Goal: Task Accomplishment & Management: Manage account settings

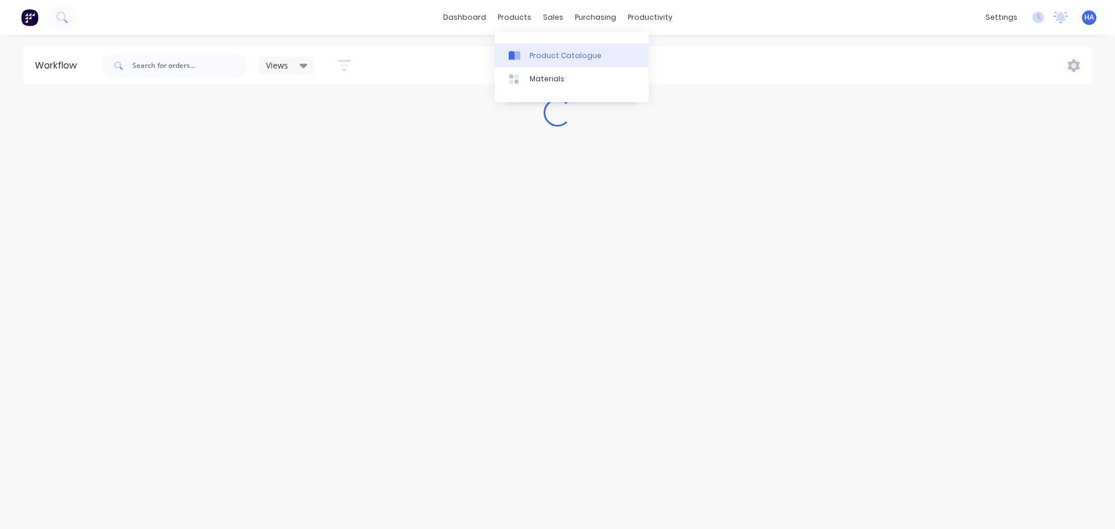
click at [551, 51] on div "Product Catalogue" at bounding box center [565, 56] width 72 height 10
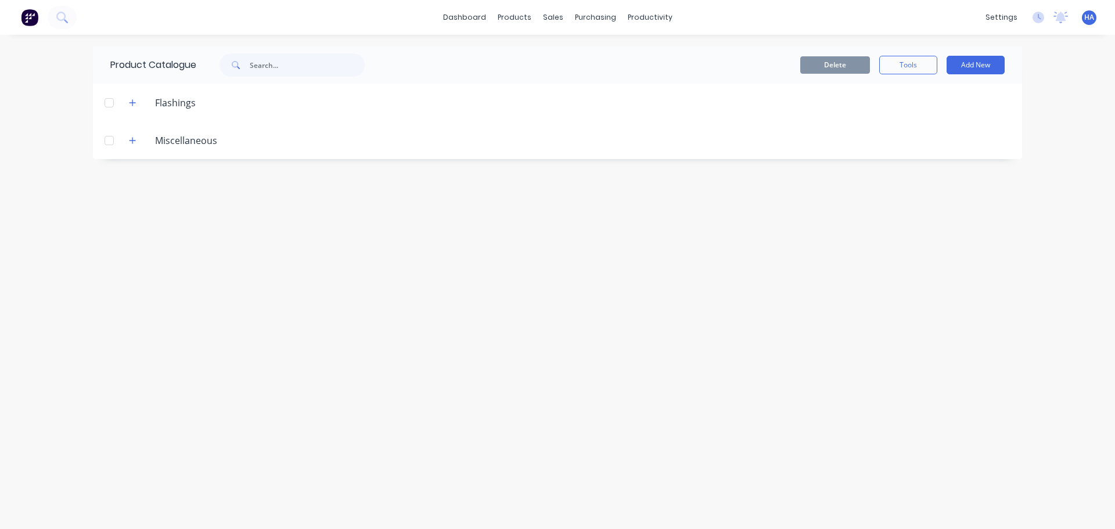
click at [124, 139] on div "Miscellaneous" at bounding box center [173, 140] width 107 height 15
click at [133, 141] on icon "button" at bounding box center [132, 140] width 6 height 6
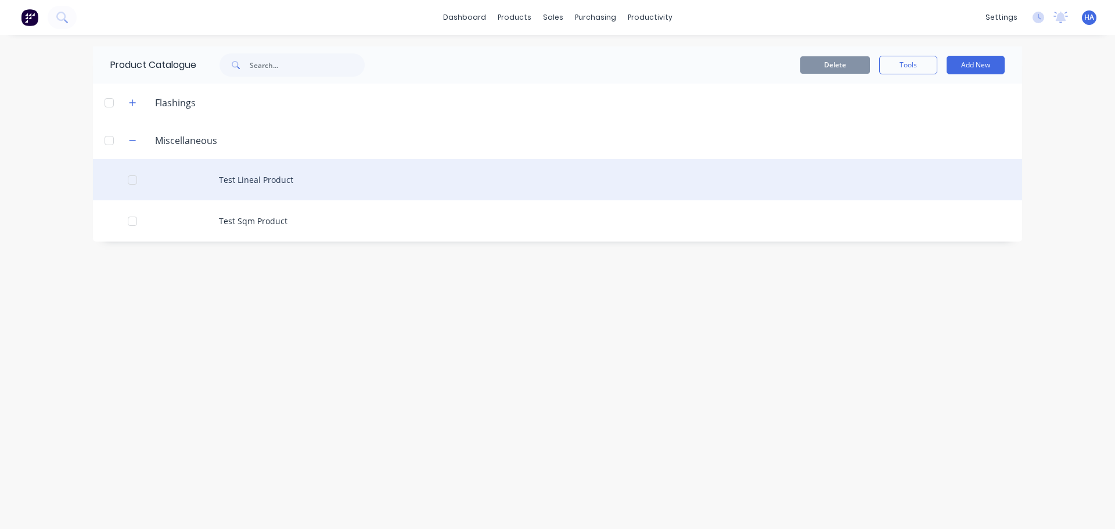
click at [130, 180] on div at bounding box center [132, 179] width 23 height 23
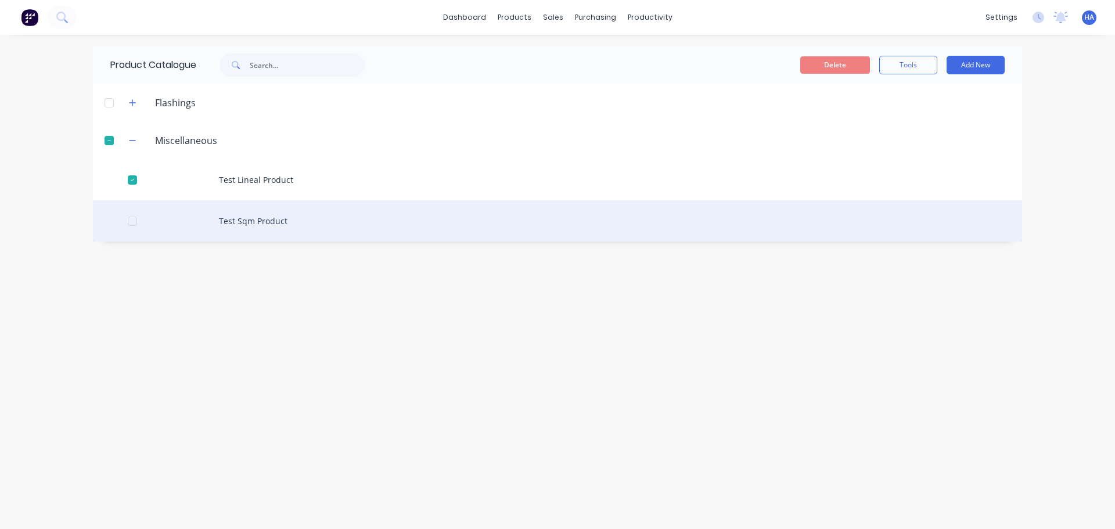
click at [134, 221] on div at bounding box center [132, 221] width 23 height 23
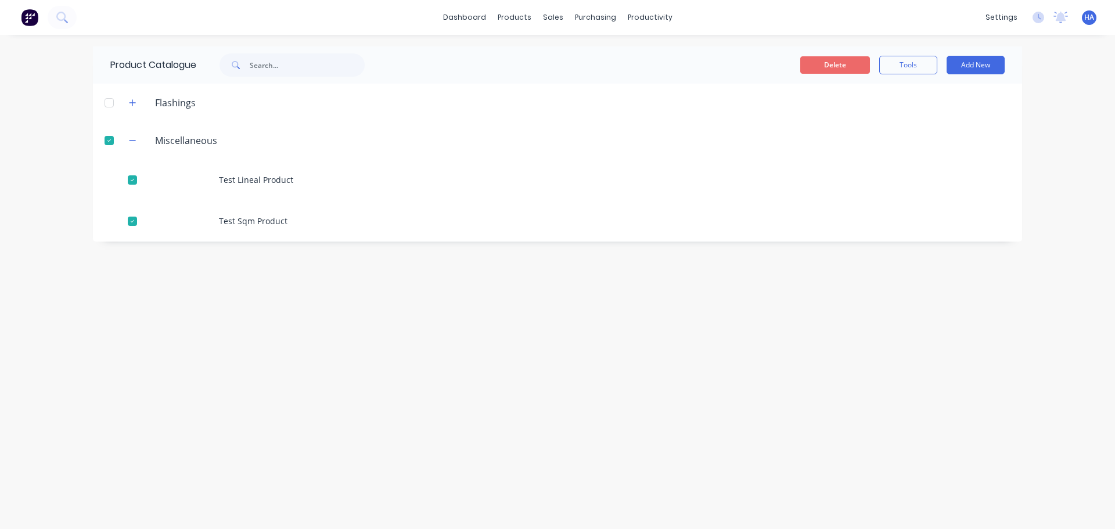
click at [830, 68] on button "Delete" at bounding box center [835, 64] width 70 height 17
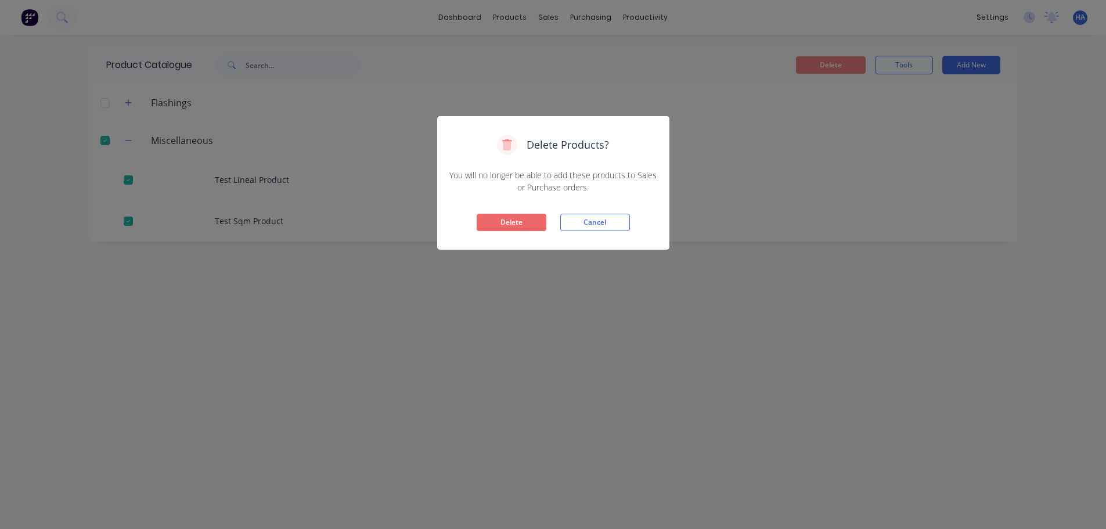
click at [527, 221] on button "Delete" at bounding box center [512, 222] width 70 height 17
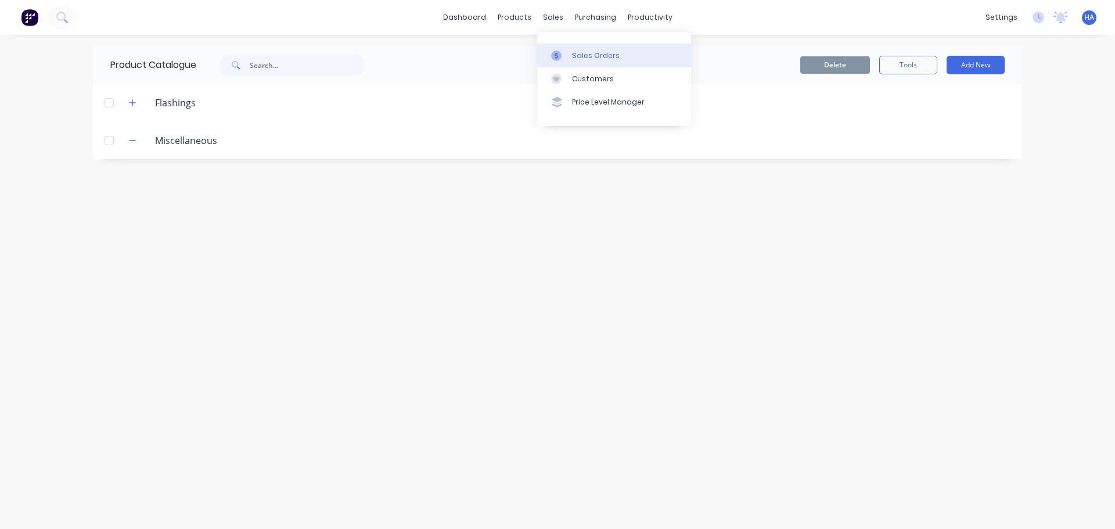
click at [581, 60] on div "Sales Orders" at bounding box center [596, 56] width 48 height 10
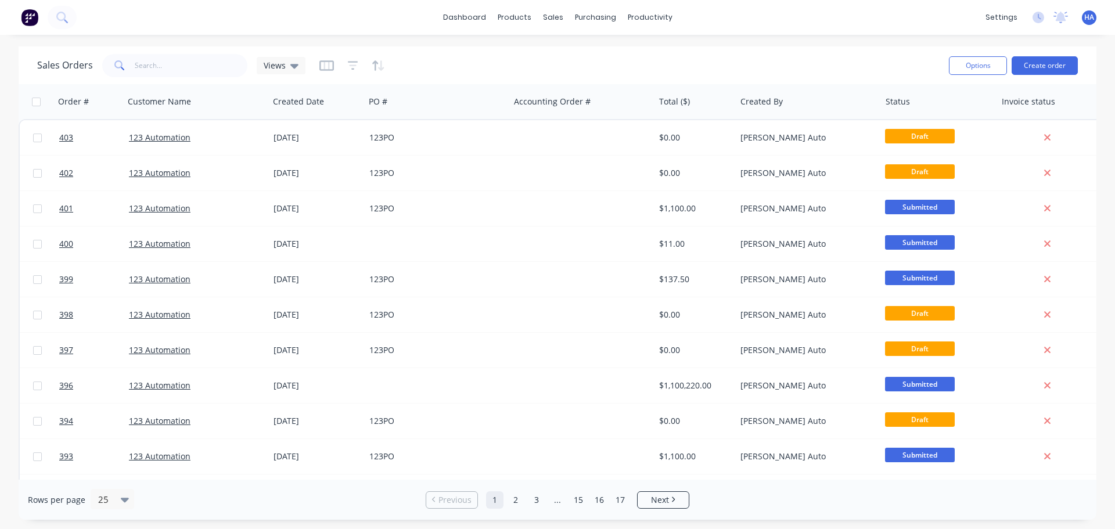
scroll to position [0, 176]
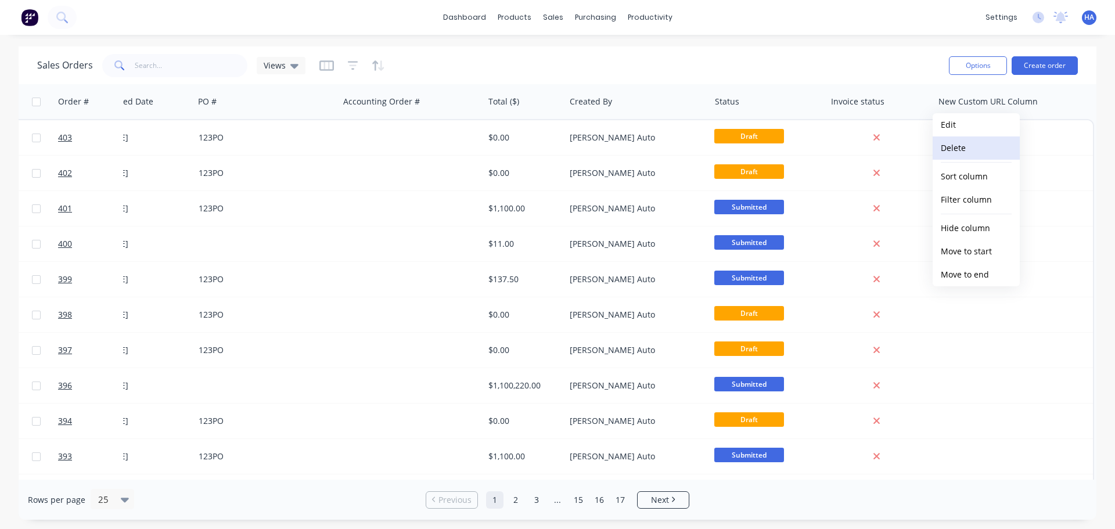
click at [979, 145] on button "Delete" at bounding box center [975, 147] width 87 height 23
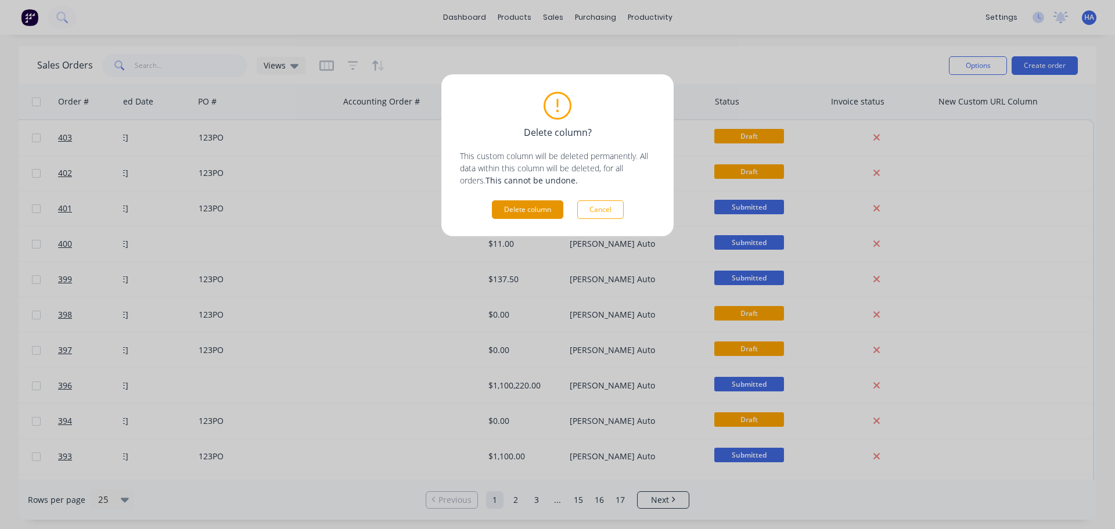
click at [545, 215] on button "Delete column" at bounding box center [527, 209] width 71 height 19
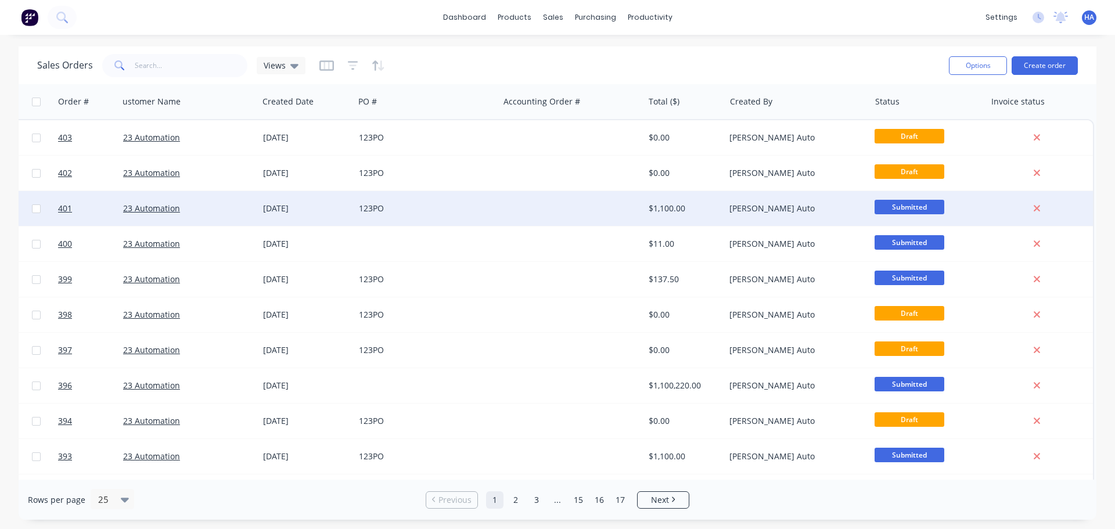
scroll to position [0, 10]
